Goal: Task Accomplishment & Management: Use online tool/utility

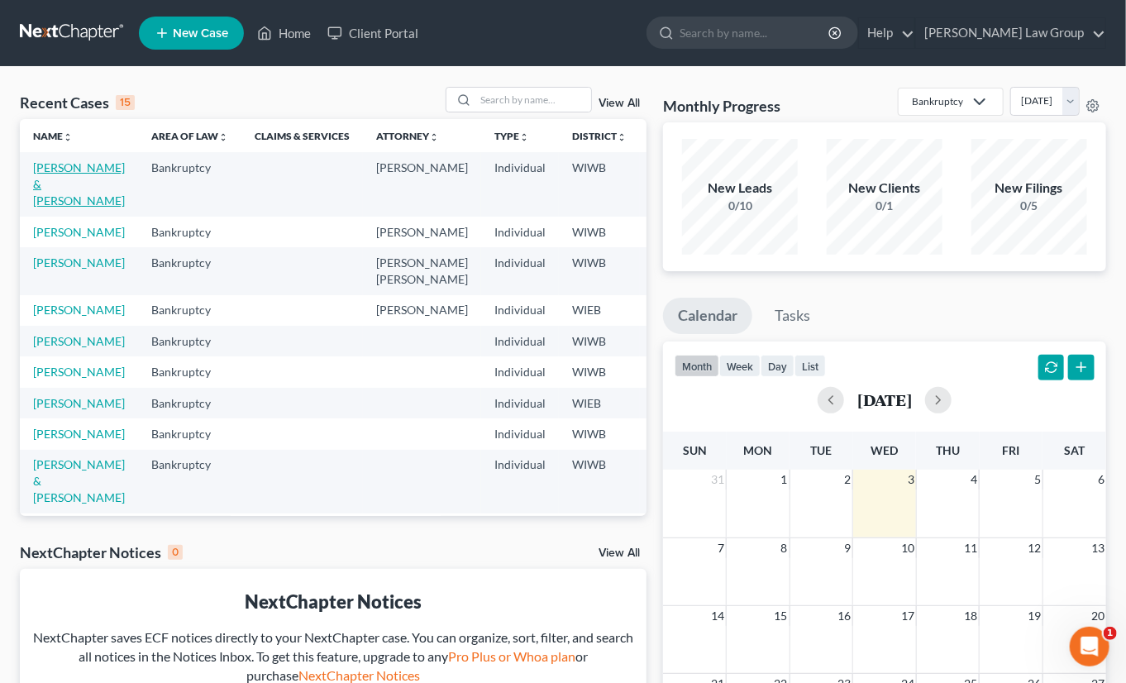
click at [66, 182] on link "[PERSON_NAME] & [PERSON_NAME]" at bounding box center [79, 183] width 92 height 47
select select "6"
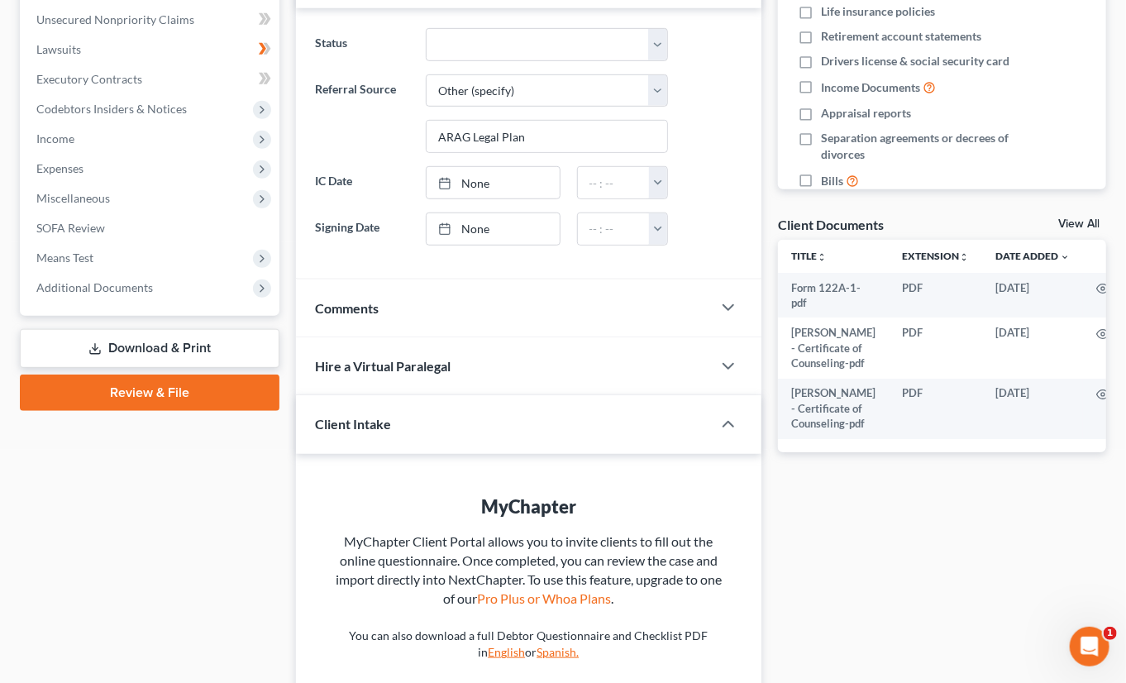
scroll to position [407, 0]
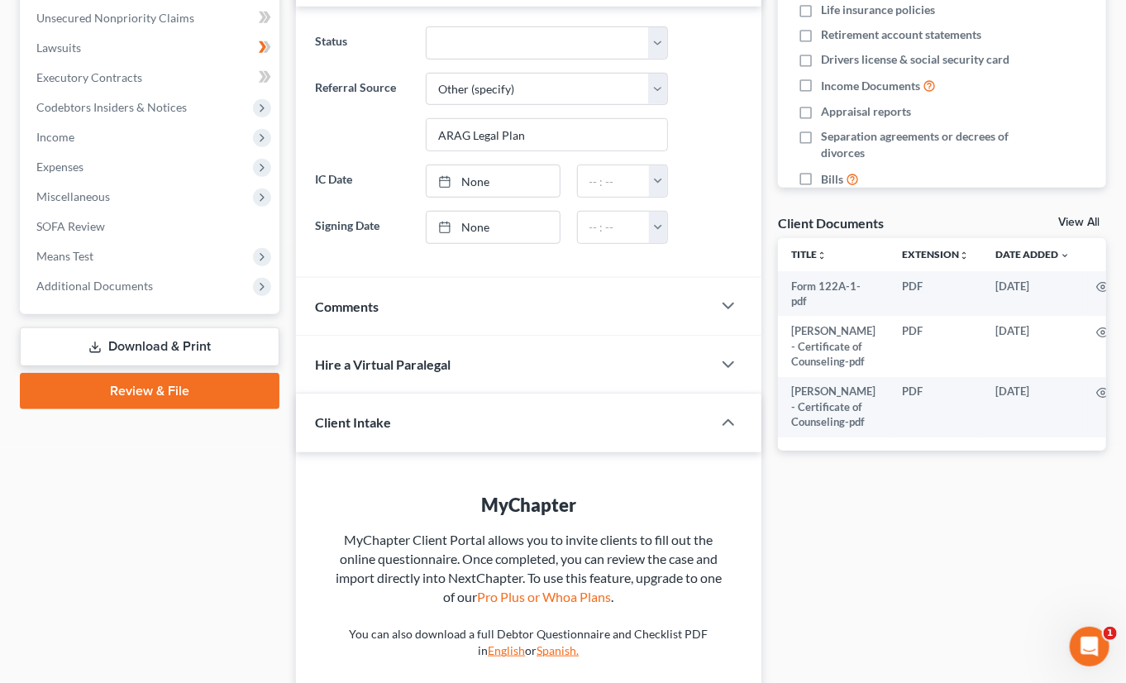
click at [168, 339] on link "Download & Print" at bounding box center [150, 346] width 260 height 39
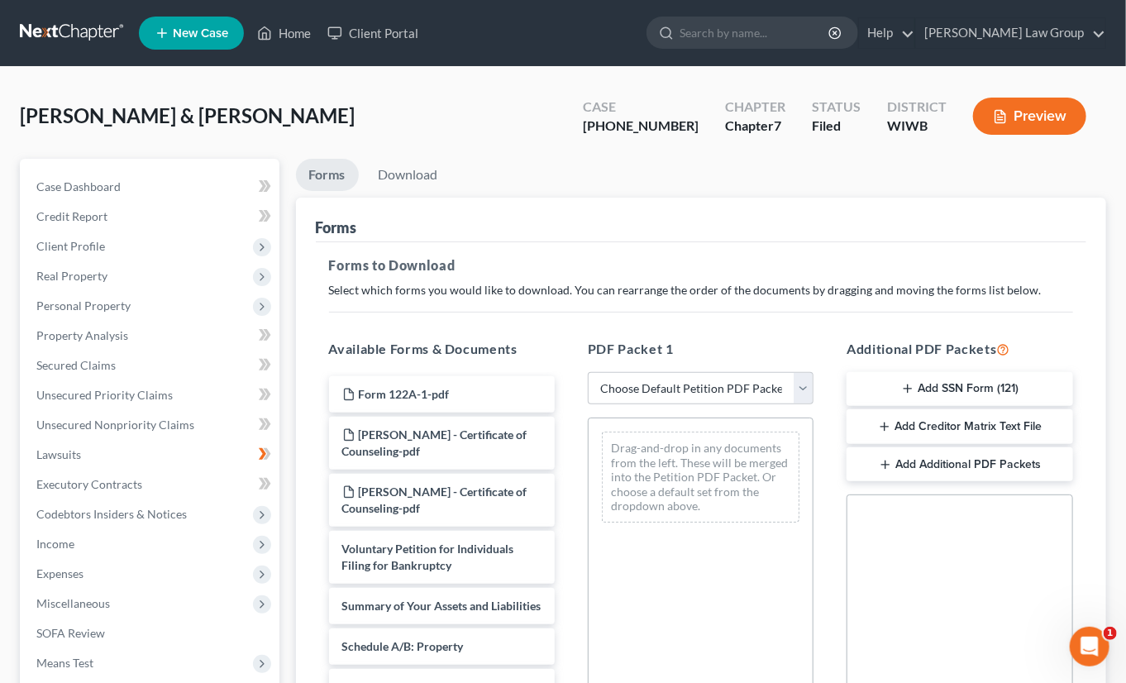
click at [923, 428] on button "Add Creditor Matrix Text File" at bounding box center [960, 426] width 226 height 35
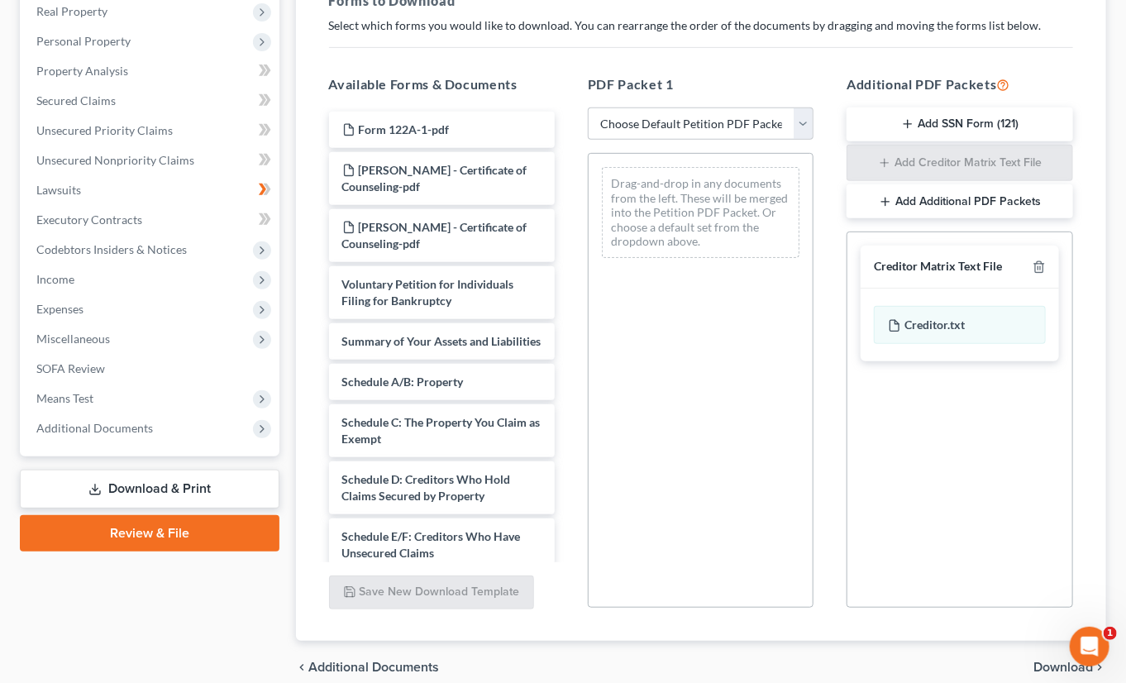
scroll to position [337, 0]
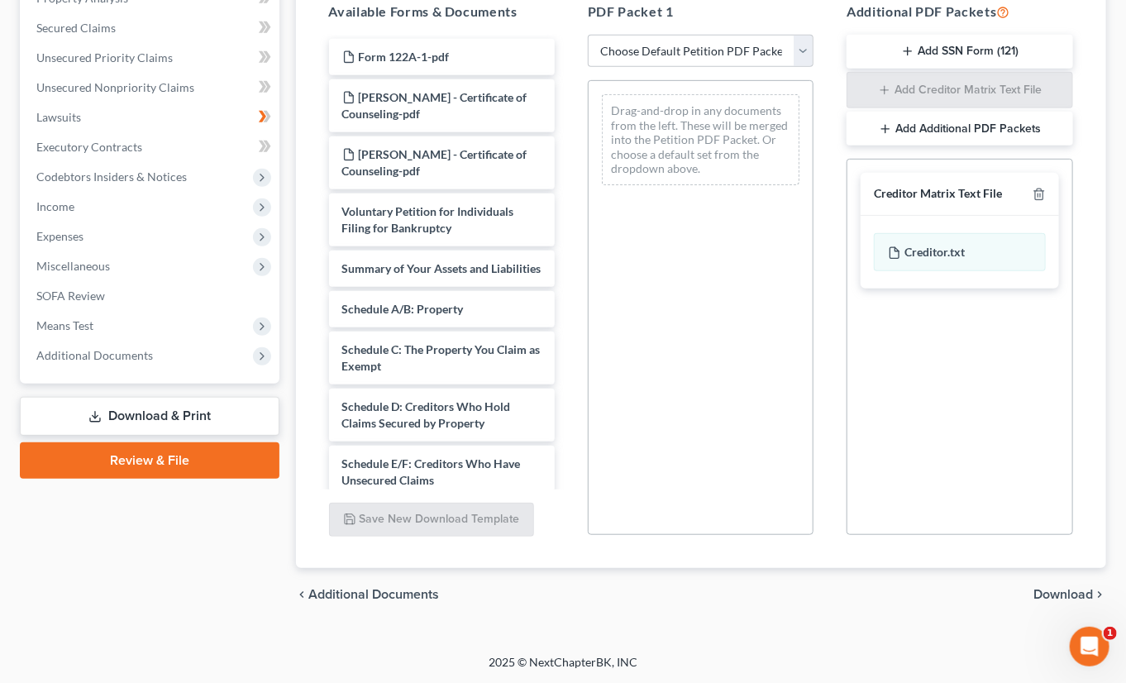
click at [987, 593] on span "Download" at bounding box center [1063, 594] width 60 height 13
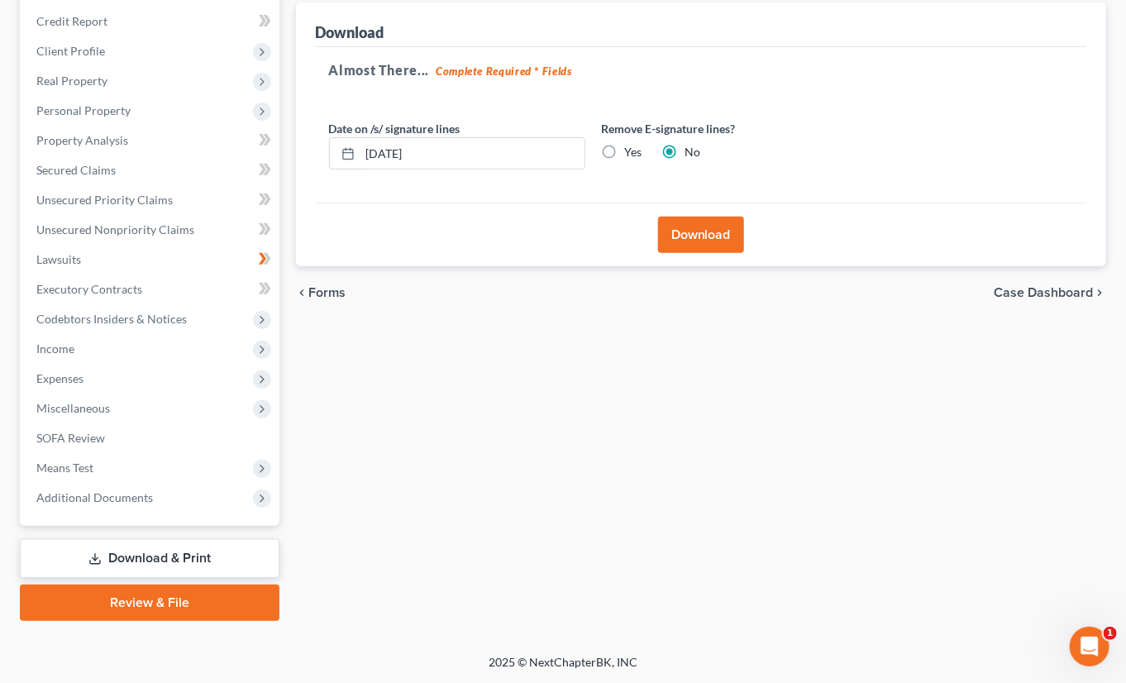
click at [691, 234] on button "Download" at bounding box center [701, 235] width 86 height 36
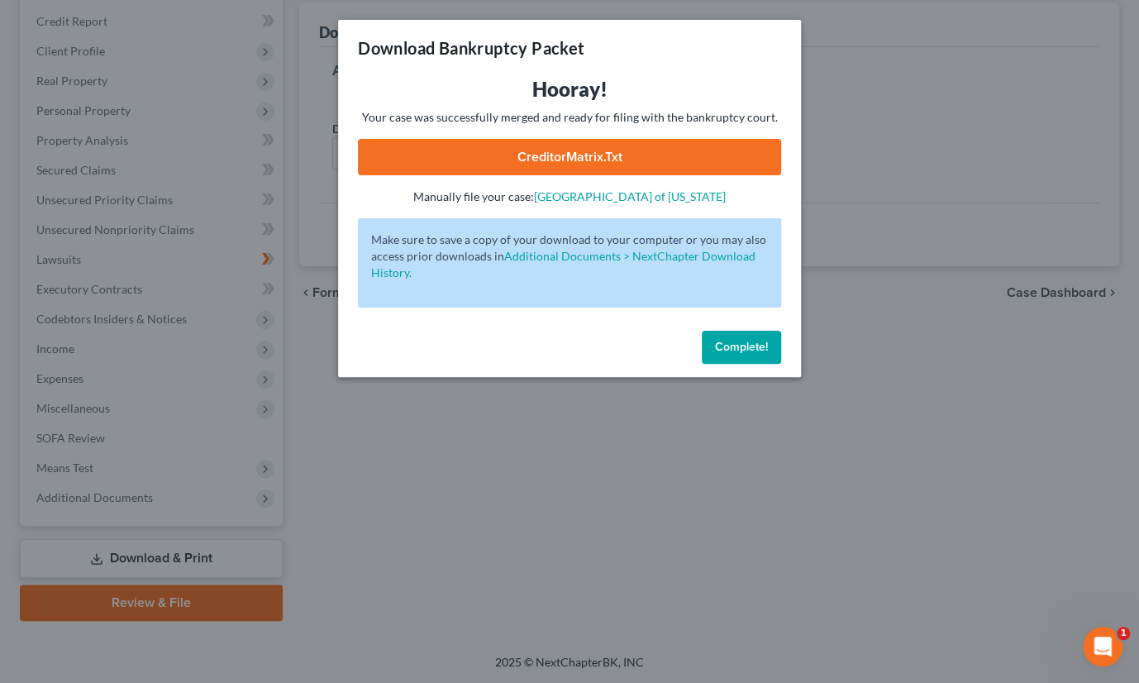
click at [598, 152] on link "CreditorMatrix.txt" at bounding box center [569, 157] width 423 height 36
